Goal: Task Accomplishment & Management: Complete application form

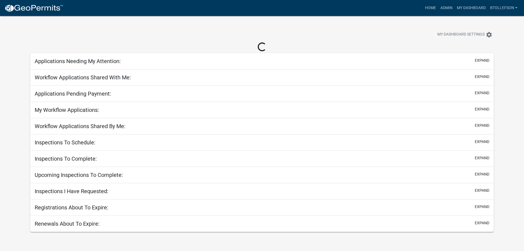
select select "3: 100"
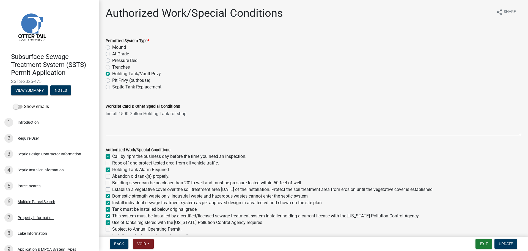
scroll to position [193, 0]
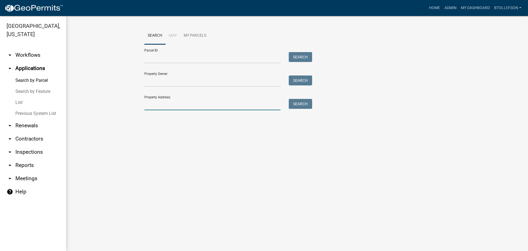
click at [176, 107] on input "Property Address:" at bounding box center [212, 104] width 136 height 11
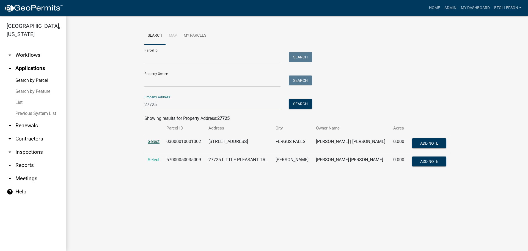
type input "27725"
drag, startPoint x: 152, startPoint y: 142, endPoint x: 142, endPoint y: 151, distance: 12.8
click at [152, 143] on span "Select" at bounding box center [154, 141] width 12 height 5
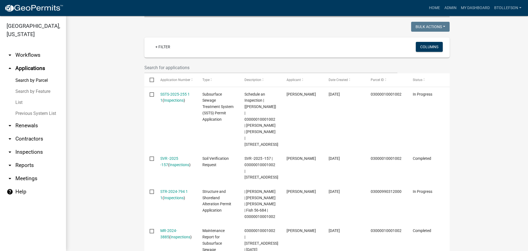
scroll to position [154, 0]
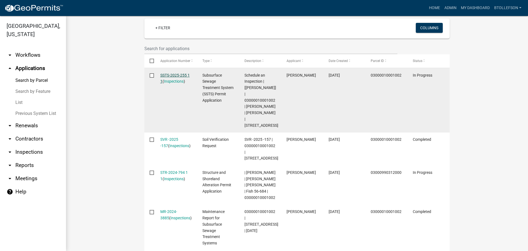
click at [163, 76] on link "SSTS-2025-255 1 1" at bounding box center [174, 78] width 29 height 11
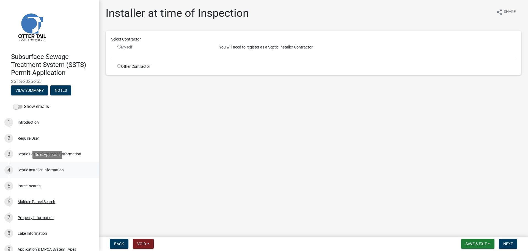
scroll to position [28, 0]
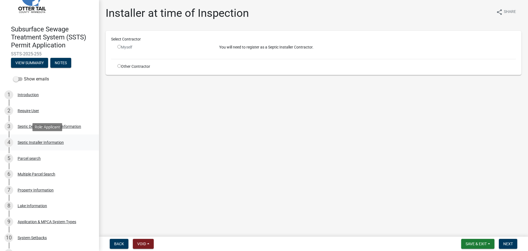
click at [42, 143] on div "Septic Installer Information" at bounding box center [41, 142] width 46 height 4
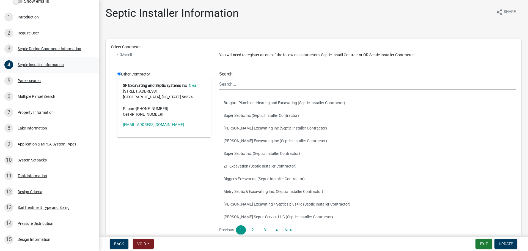
scroll to position [110, 0]
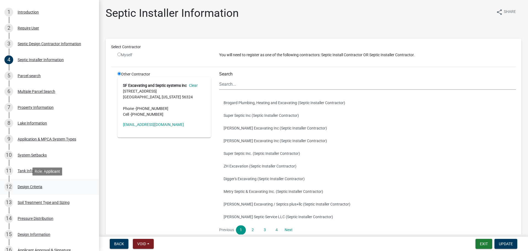
click at [39, 188] on div "Design Criteria" at bounding box center [30, 187] width 25 height 4
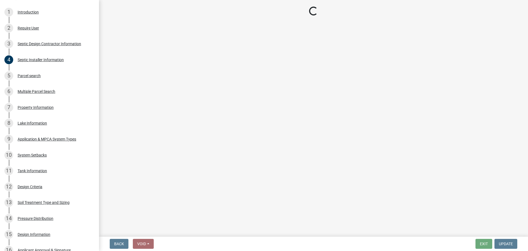
select select "b8a1b220-aca7-4670-a1f5-0f0b15eabd52"
select select "70eb23f8-102f-4072-81d7-b3b0dd1c94c8"
select select "45db2b75-262a-4f3c-9010-aae25997cba1"
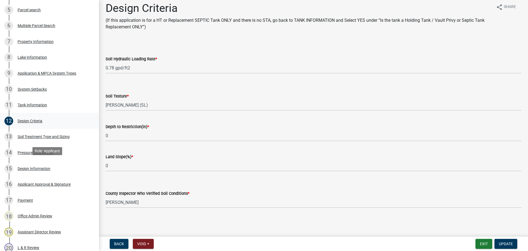
scroll to position [193, 0]
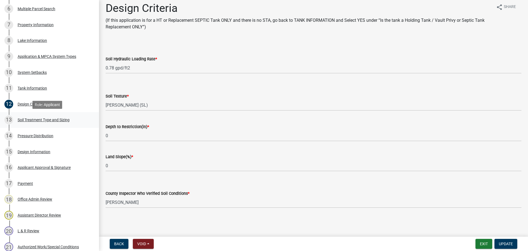
click at [49, 125] on link "13 Soil Treatment Type and Sizing" at bounding box center [49, 120] width 99 height 16
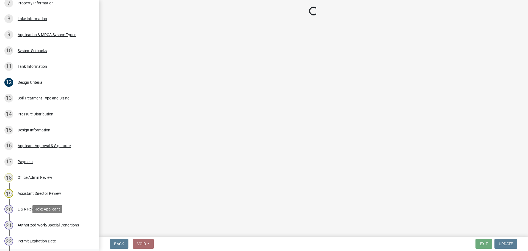
scroll to position [248, 0]
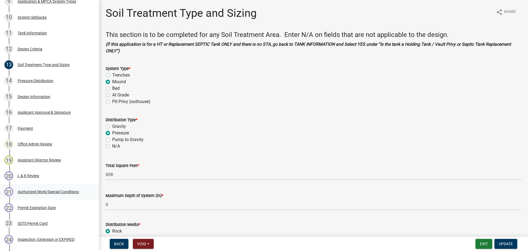
click at [34, 190] on div "Authorized Work/Special Conditions" at bounding box center [48, 192] width 61 height 4
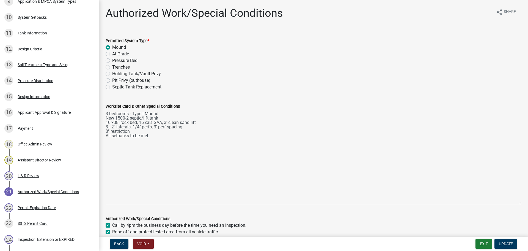
drag, startPoint x: 515, startPoint y: 134, endPoint x: 525, endPoint y: 203, distance: 69.7
click at [525, 203] on main "Authorized Work/Special Conditions share Share Permitted System Type * Mound At…" at bounding box center [313, 117] width 429 height 234
